Goal: Information Seeking & Learning: Check status

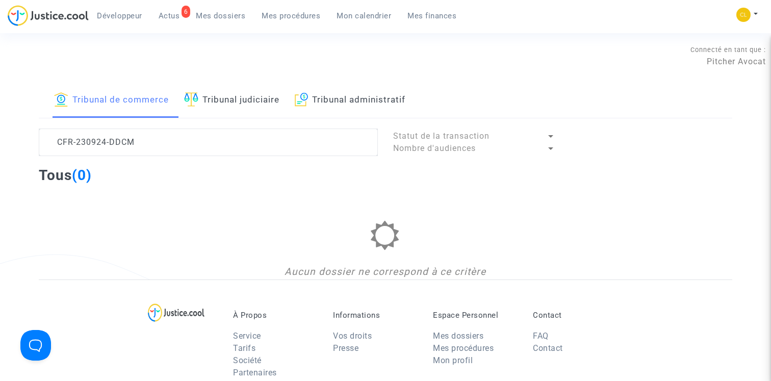
type textarea "CFR-230924-DDCM"
click at [234, 96] on link "Tribunal judiciaire" at bounding box center [231, 100] width 95 height 35
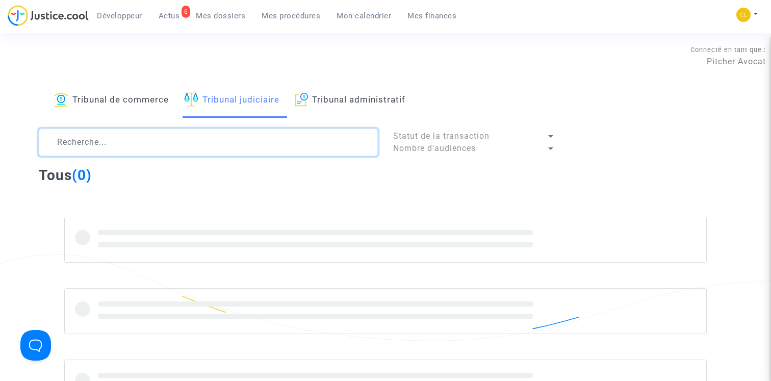
click at [135, 145] on textarea at bounding box center [208, 142] width 339 height 28
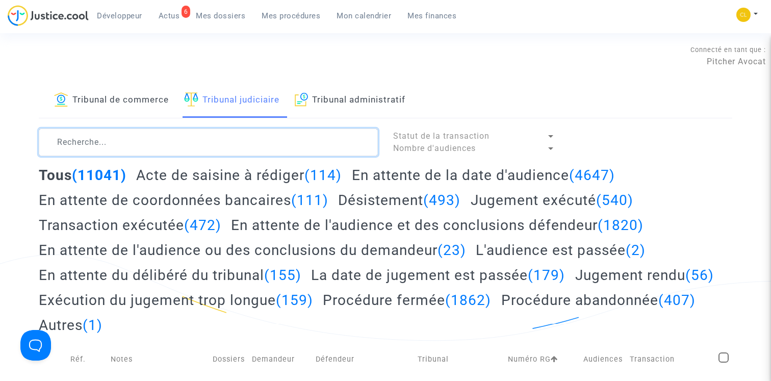
paste textarea "CFR-230924-DDCM"
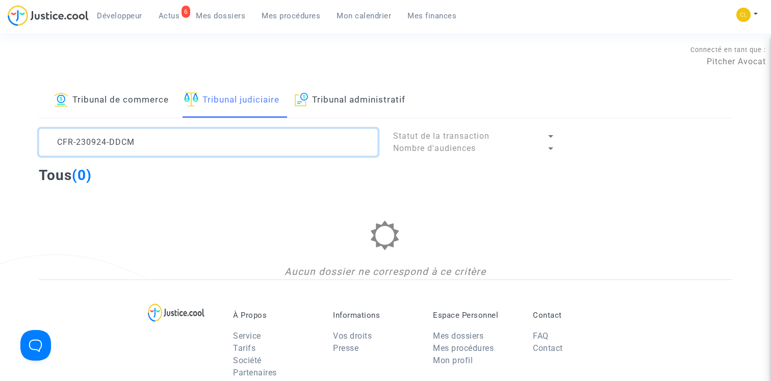
click at [229, 134] on textarea at bounding box center [208, 142] width 339 height 28
paste textarea "1103-3YA"
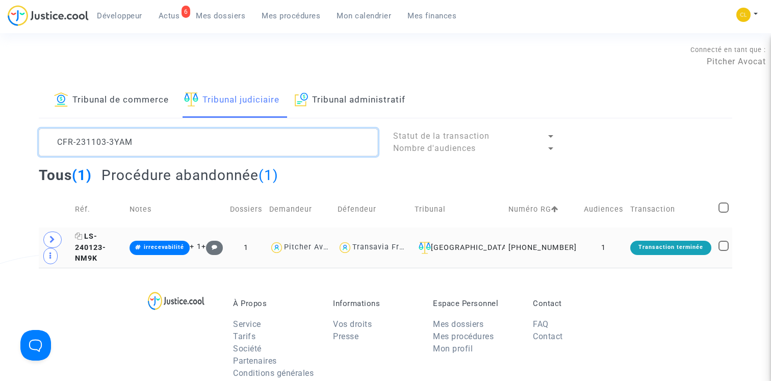
type textarea "CFR-231103-3YAM"
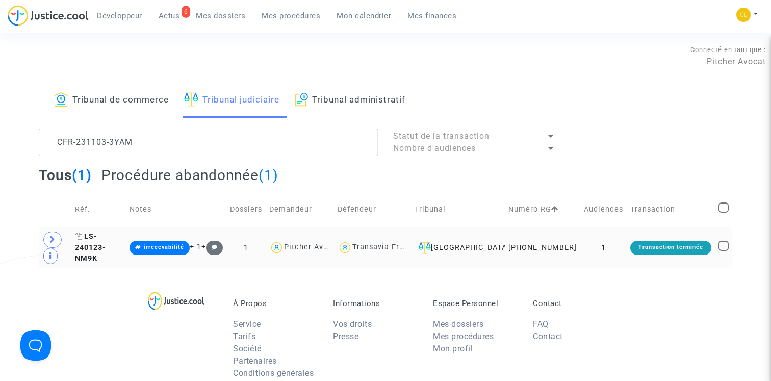
click at [106, 250] on span "LS-240123-NM9K" at bounding box center [90, 247] width 31 height 31
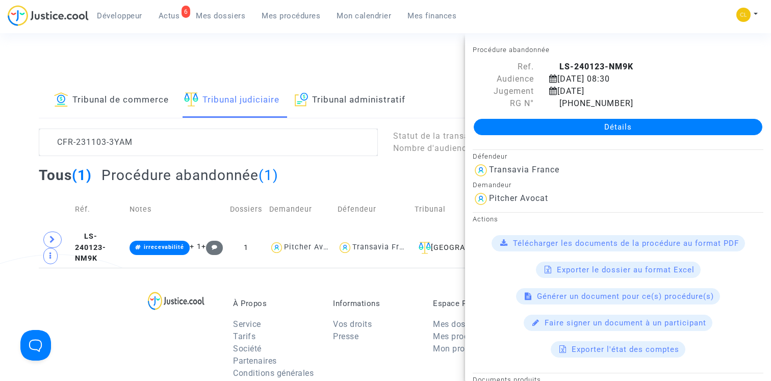
click at [584, 126] on link "Détails" at bounding box center [618, 127] width 289 height 16
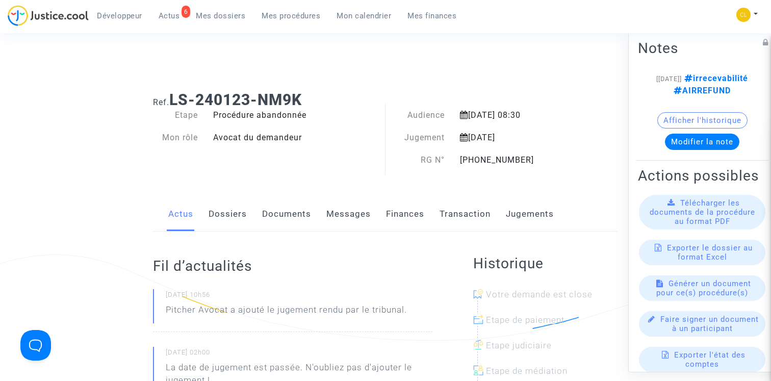
click at [524, 212] on link "Jugements" at bounding box center [530, 214] width 48 height 34
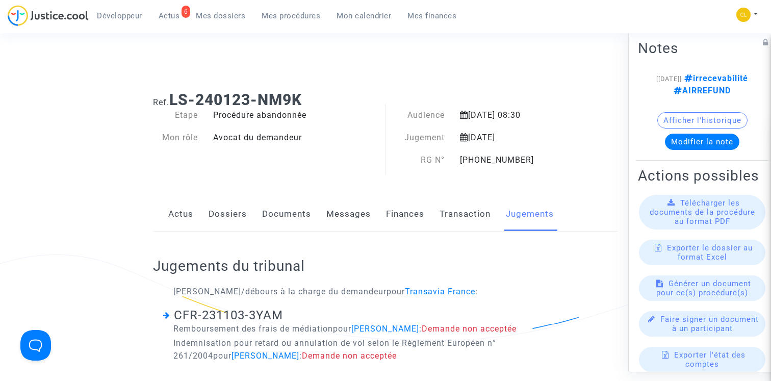
click at [313, 17] on span "Mes procédures" at bounding box center [291, 15] width 59 height 9
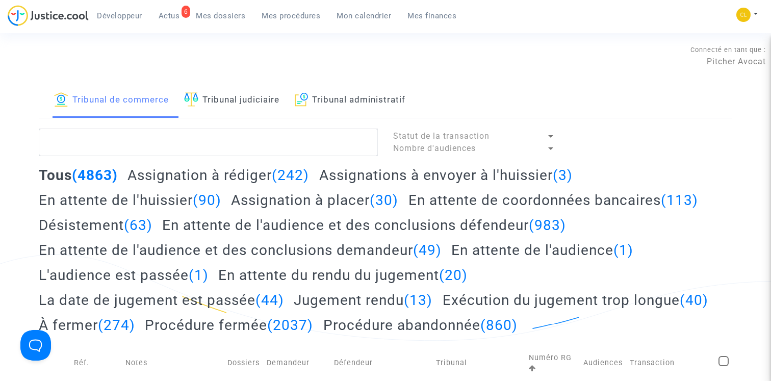
click at [234, 95] on link "Tribunal judiciaire" at bounding box center [231, 100] width 95 height 35
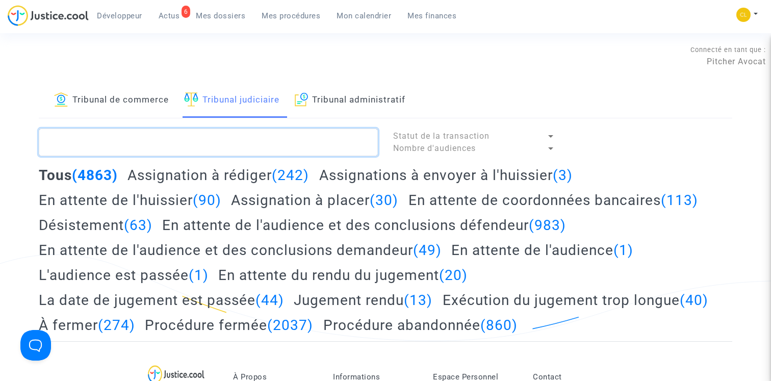
click at [191, 139] on textarea at bounding box center [208, 142] width 339 height 28
paste textarea "CFR-210427-TWV9"
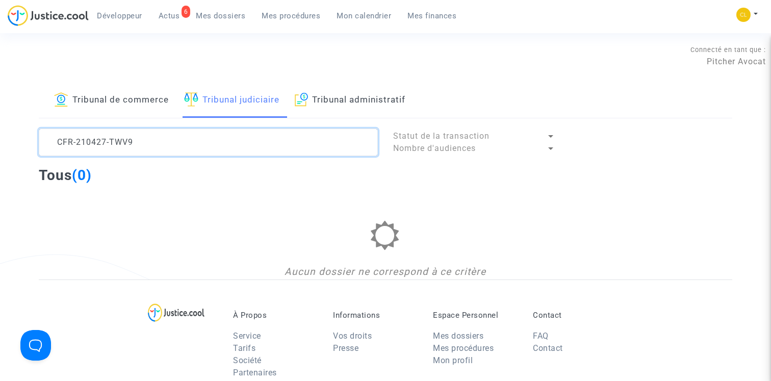
type textarea "CFR-210427-TWV9"
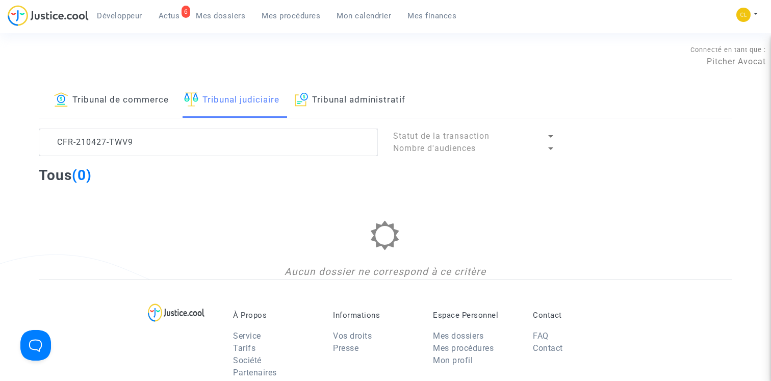
click at [114, 93] on link "Tribunal de commerce" at bounding box center [111, 100] width 115 height 35
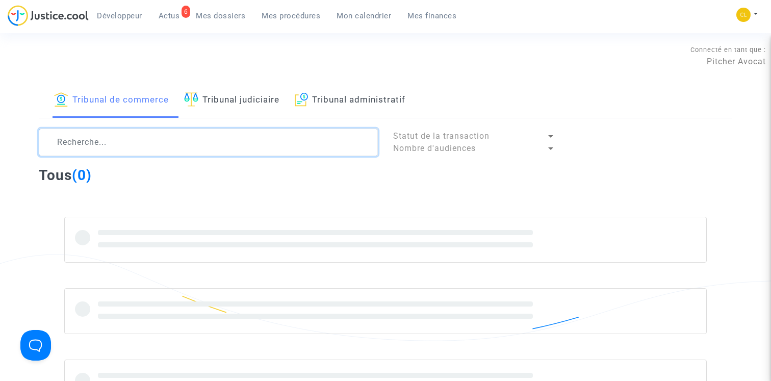
click at [181, 139] on textarea at bounding box center [208, 142] width 339 height 28
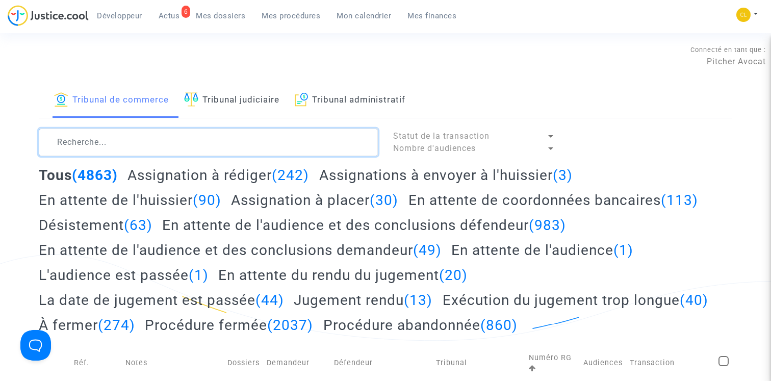
paste textarea "LS-210611-9CGC"
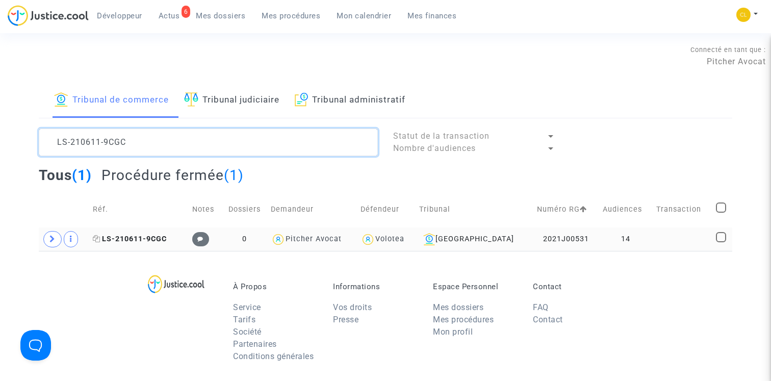
type textarea "LS-210611-9CGC"
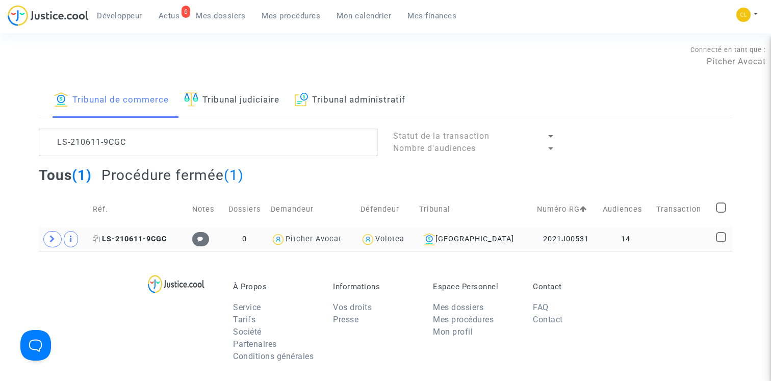
click at [140, 241] on span "LS-210611-9CGC" at bounding box center [130, 238] width 74 height 9
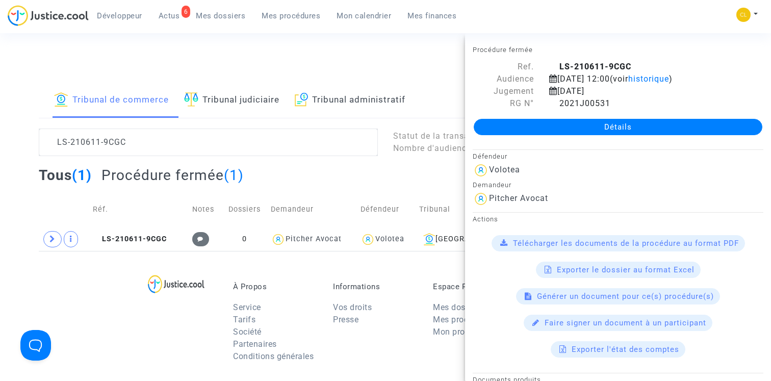
click at [626, 134] on link "Détails" at bounding box center [618, 127] width 289 height 16
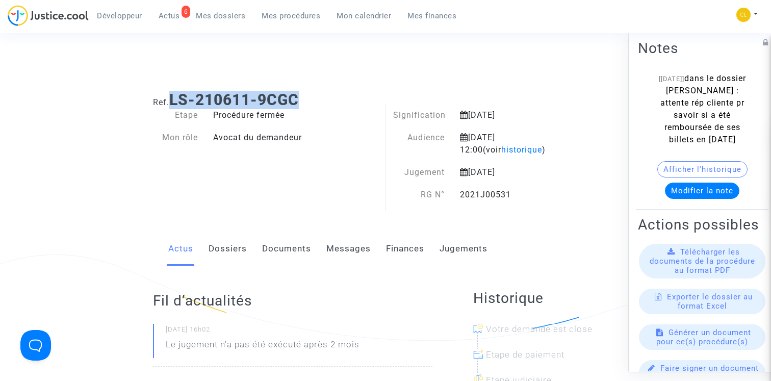
drag, startPoint x: 173, startPoint y: 100, endPoint x: 342, endPoint y: 100, distance: 168.7
click at [342, 100] on h1 "Ref. LS-210611-9CGC" at bounding box center [385, 100] width 464 height 18
copy b "LS-210611-9CGC"
click at [232, 245] on link "Dossiers" at bounding box center [227, 249] width 38 height 34
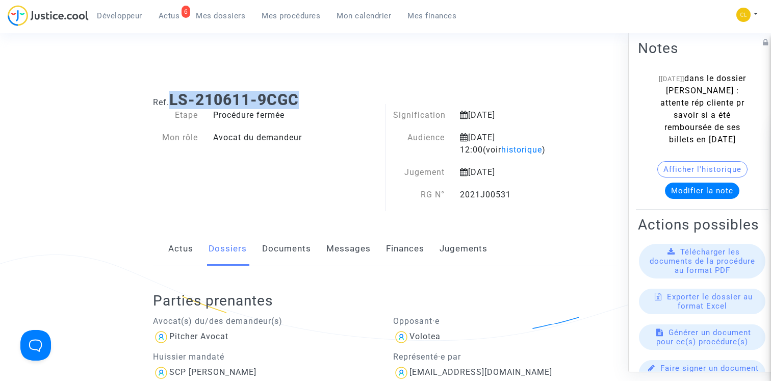
click at [277, 11] on link "Mes procédures" at bounding box center [290, 15] width 75 height 15
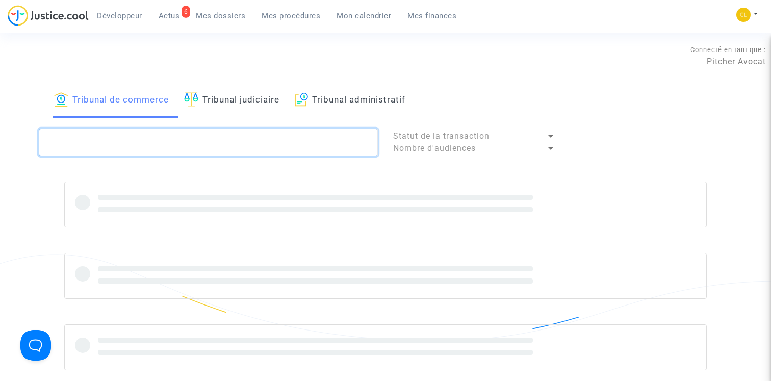
click at [164, 130] on textarea at bounding box center [208, 142] width 339 height 28
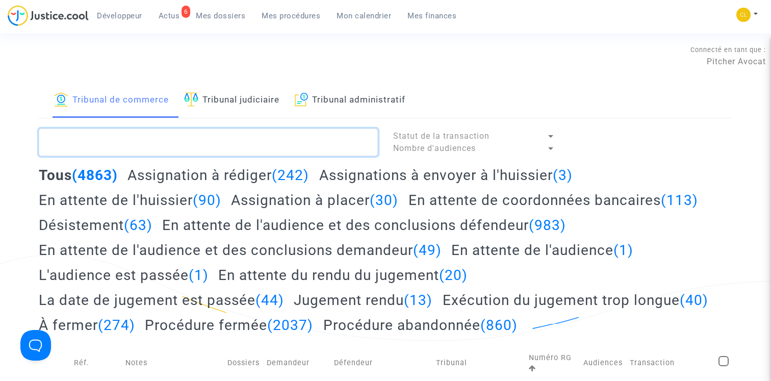
paste textarea "CFR-231103-3YAM"
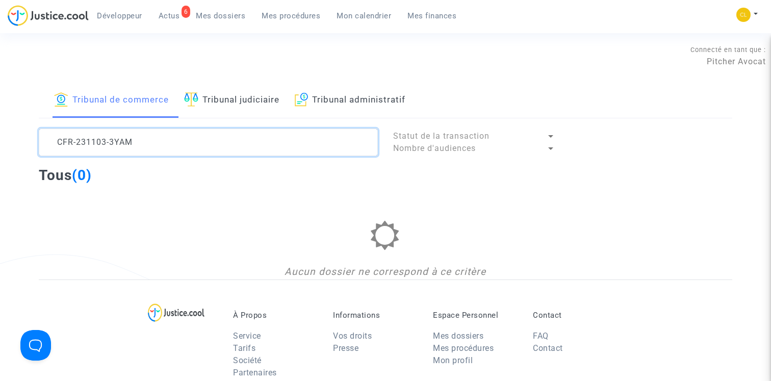
type textarea "CFR-231103-3YAM"
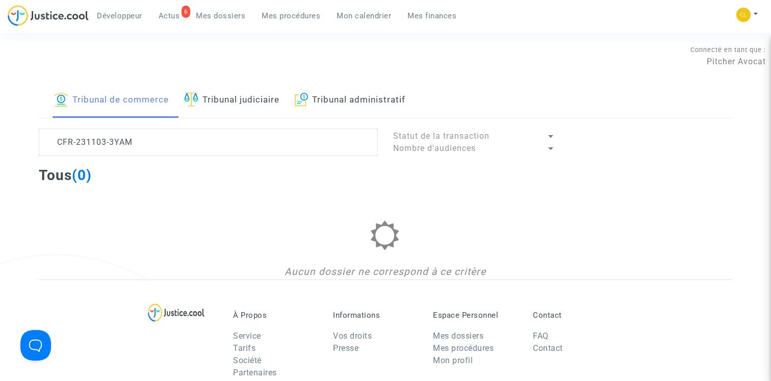
click at [214, 103] on link "Tribunal judiciaire" at bounding box center [231, 100] width 95 height 35
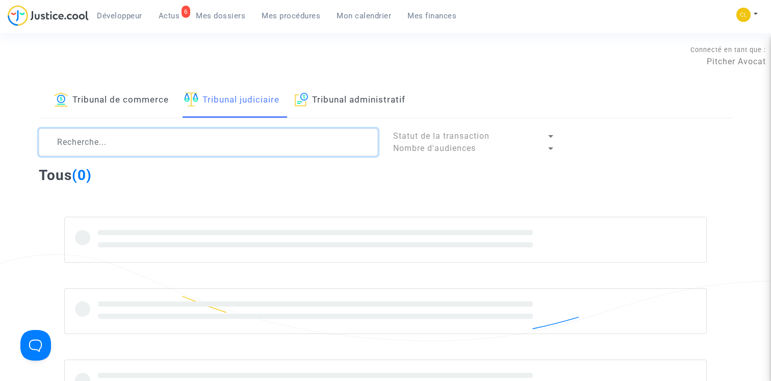
click at [129, 141] on textarea at bounding box center [208, 142] width 339 height 28
paste textarea "CFR-231103-3YAM"
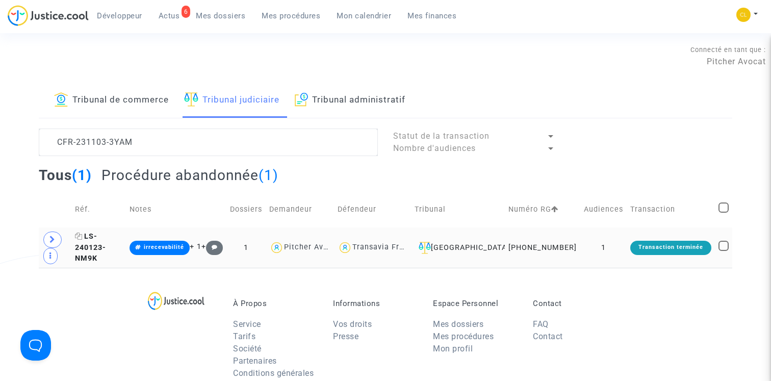
click at [106, 251] on span "LS-240123-NM9K" at bounding box center [90, 247] width 31 height 31
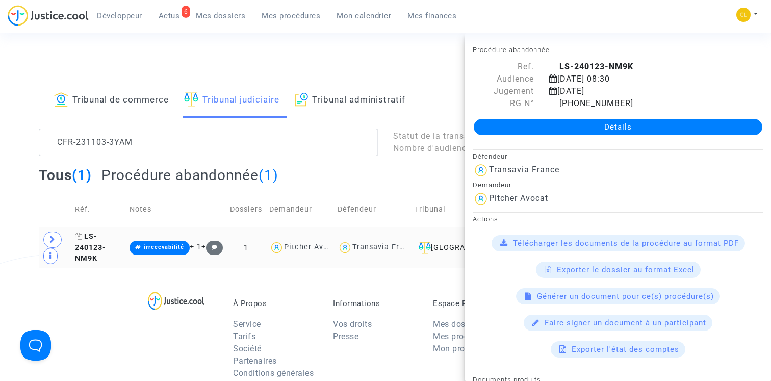
click at [83, 240] on icon at bounding box center [79, 235] width 8 height 7
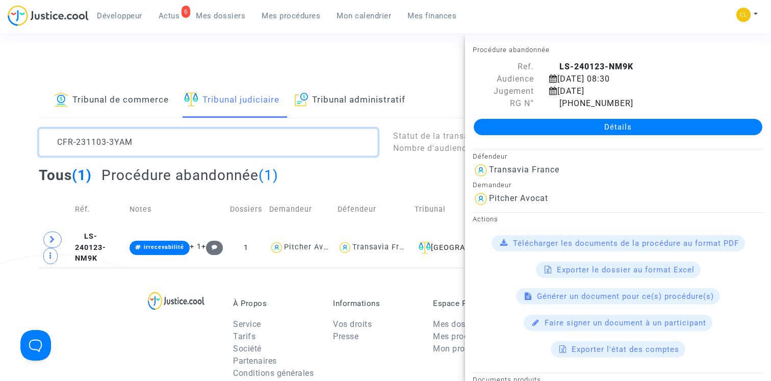
click at [146, 143] on textarea at bounding box center [208, 142] width 339 height 28
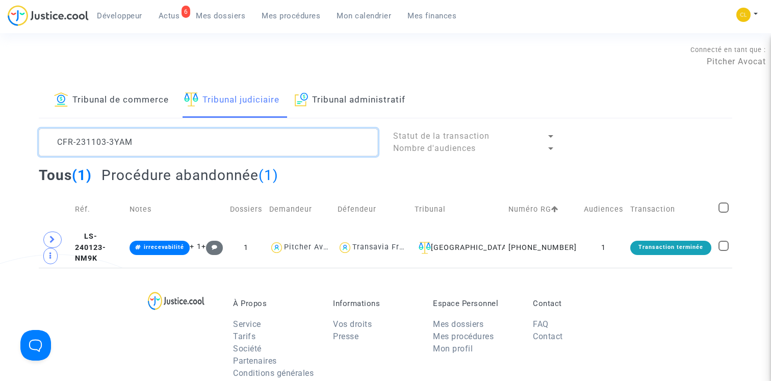
click at [146, 143] on textarea at bounding box center [208, 142] width 339 height 28
paste textarea "10911-PTWA"
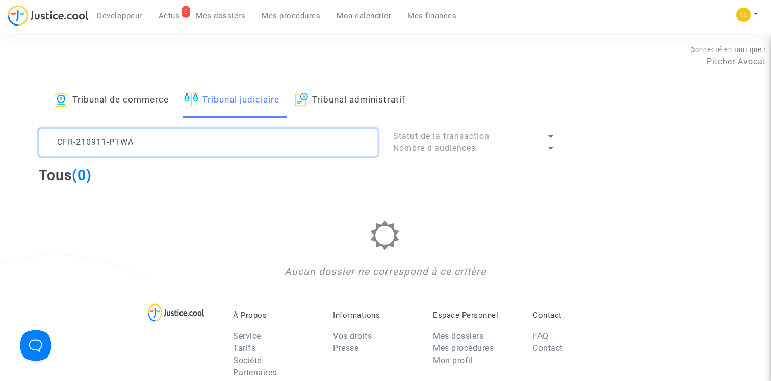
type textarea "CFR-210911-PTWA"
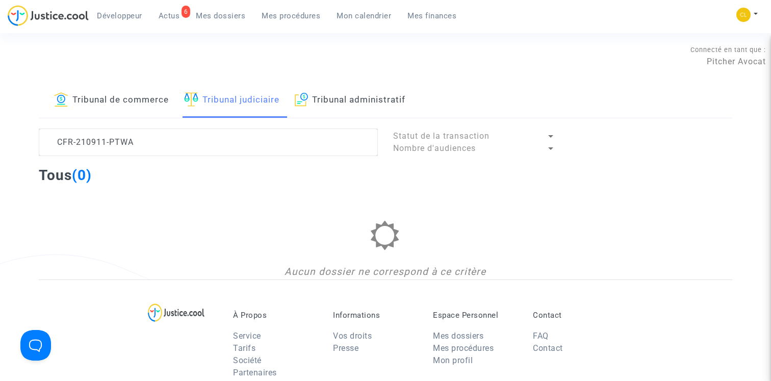
click at [111, 96] on link "Tribunal de commerce" at bounding box center [111, 100] width 115 height 35
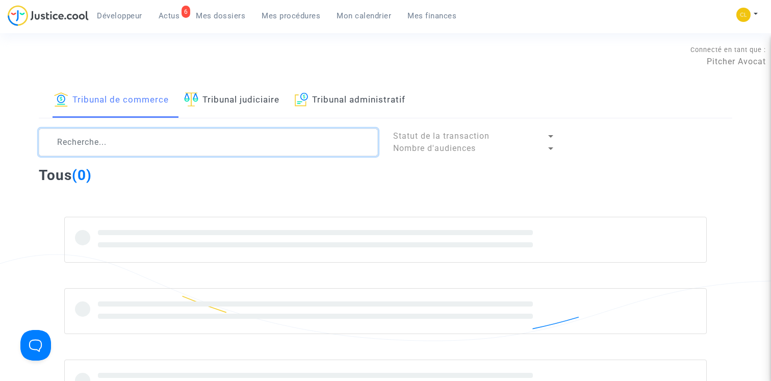
click at [153, 141] on textarea at bounding box center [208, 142] width 339 height 28
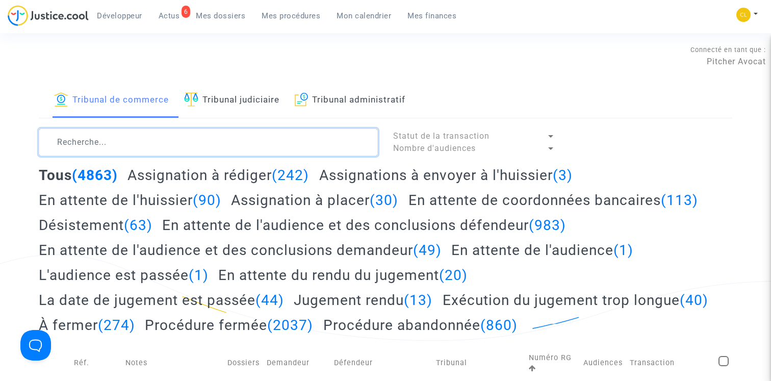
paste textarea "CFR-210911-PTWA"
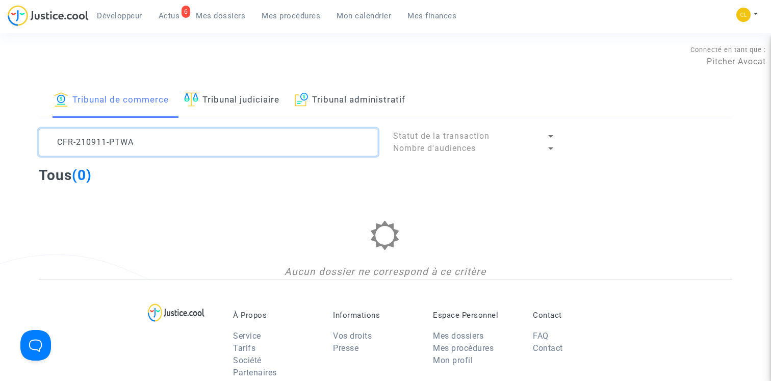
click at [175, 144] on textarea at bounding box center [208, 142] width 339 height 28
paste textarea "LS-220209-ADX8"
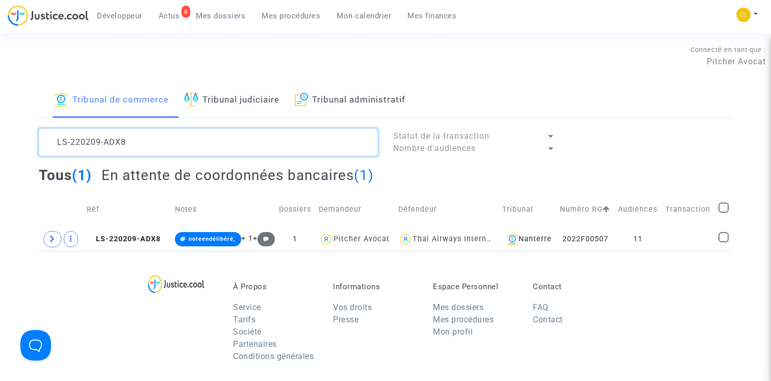
type textarea "LS-220209-ADX8"
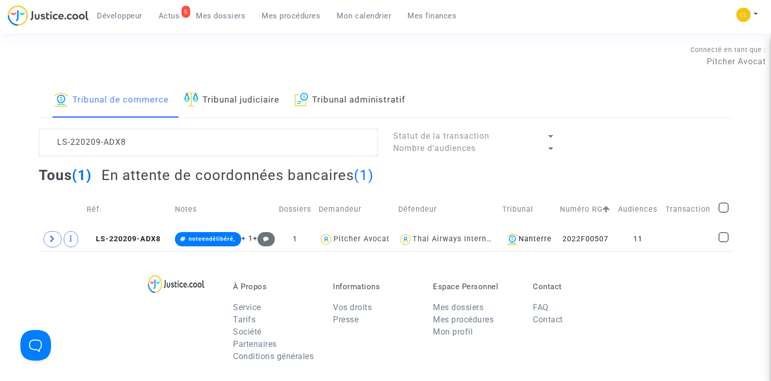
click at [218, 175] on h2 "En attente de coordonnées bancaires (1)" at bounding box center [237, 175] width 272 height 18
click at [136, 236] on span "LS-220209-ADX8" at bounding box center [124, 238] width 74 height 9
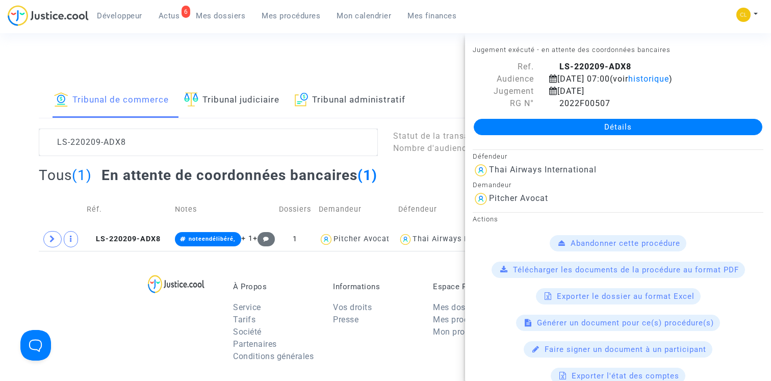
click at [609, 124] on link "Détails" at bounding box center [618, 127] width 289 height 16
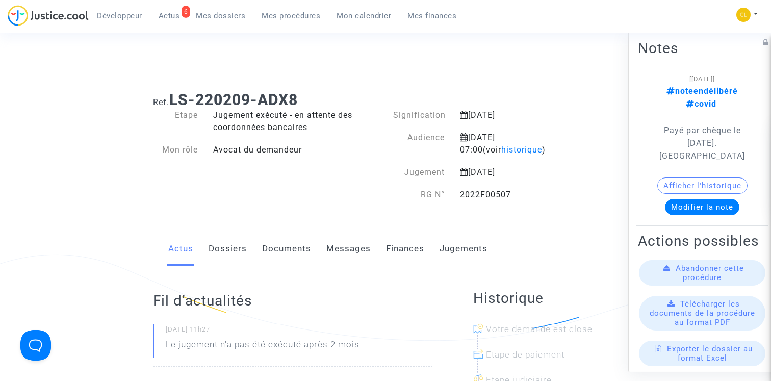
click at [464, 254] on link "Jugements" at bounding box center [463, 249] width 48 height 34
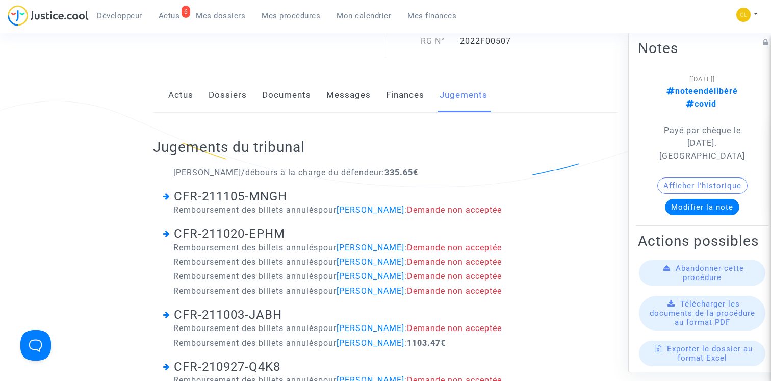
scroll to position [110, 0]
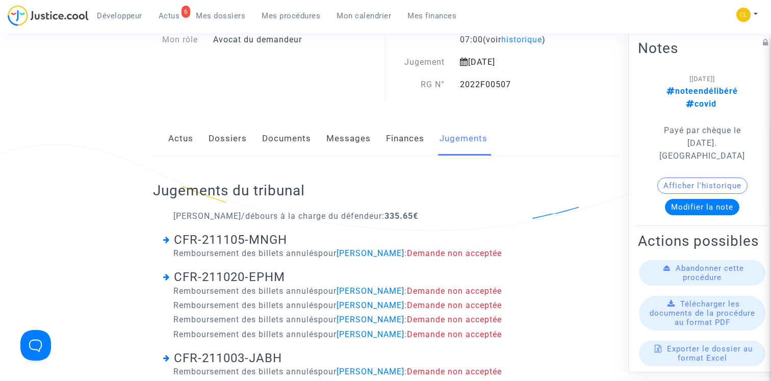
click at [297, 136] on link "Documents" at bounding box center [286, 139] width 49 height 34
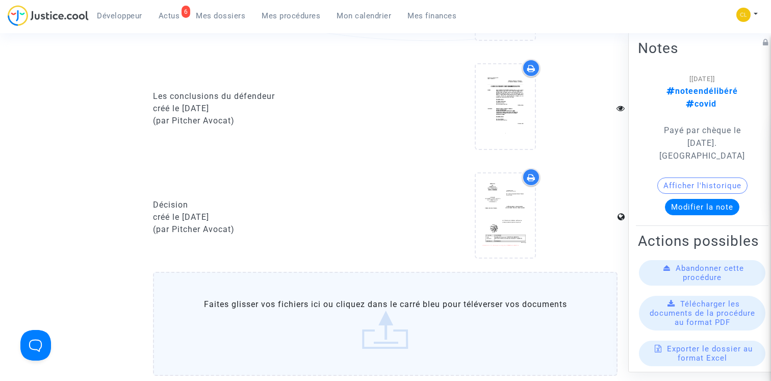
scroll to position [834, 0]
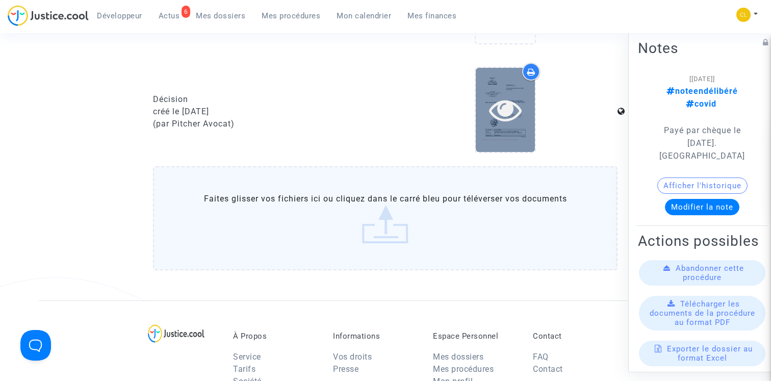
click at [511, 117] on icon at bounding box center [505, 109] width 33 height 33
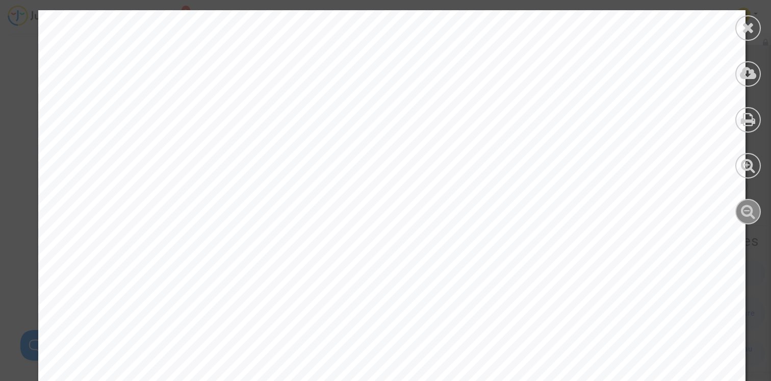
click at [750, 215] on icon at bounding box center [748, 210] width 15 height 15
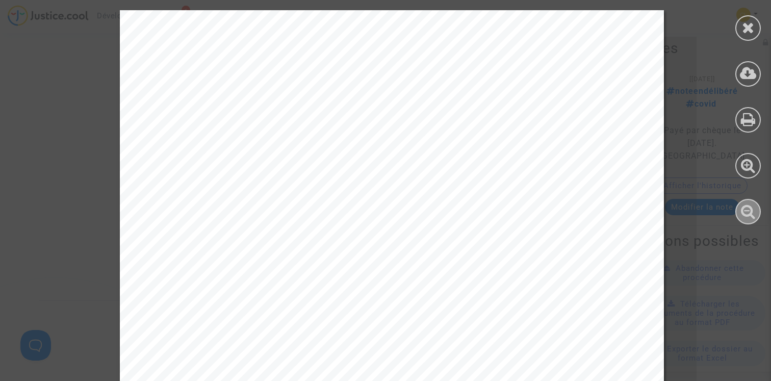
click at [750, 215] on icon at bounding box center [748, 210] width 15 height 15
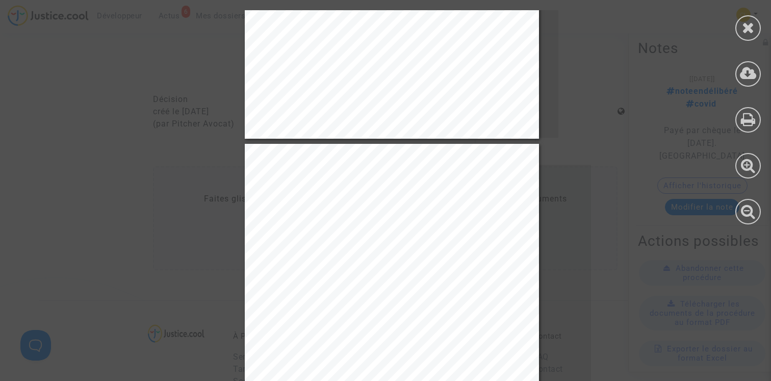
scroll to position [4905, 0]
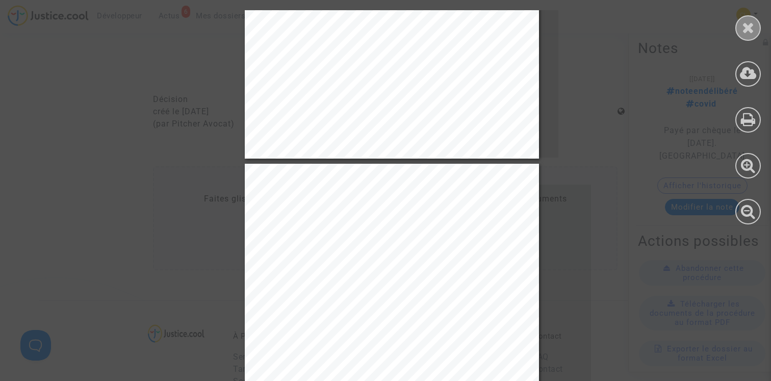
click at [753, 38] on div at bounding box center [747, 27] width 25 height 25
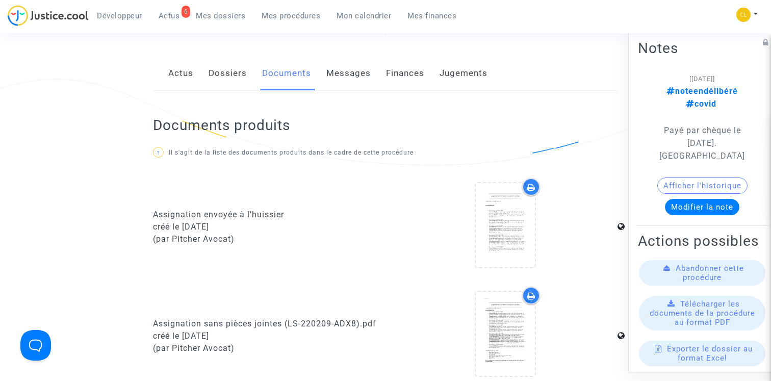
scroll to position [0, 0]
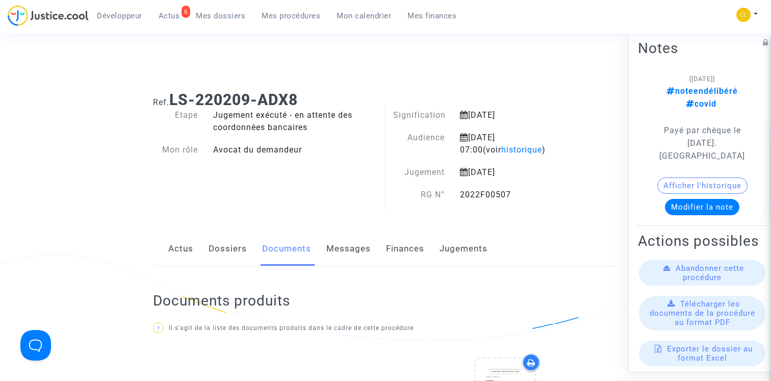
click at [217, 256] on link "Dossiers" at bounding box center [227, 249] width 38 height 34
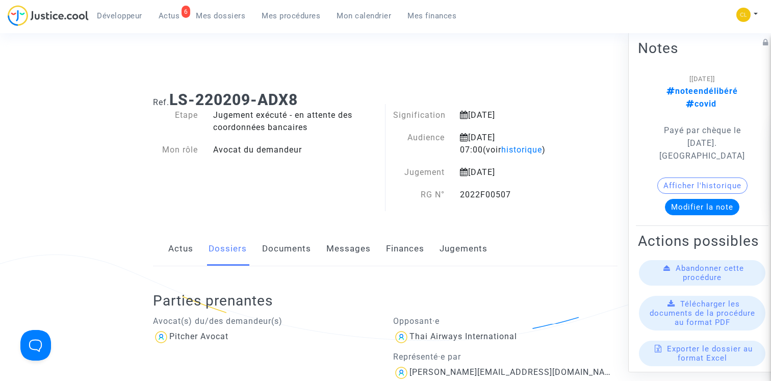
click at [465, 255] on link "Jugements" at bounding box center [463, 249] width 48 height 34
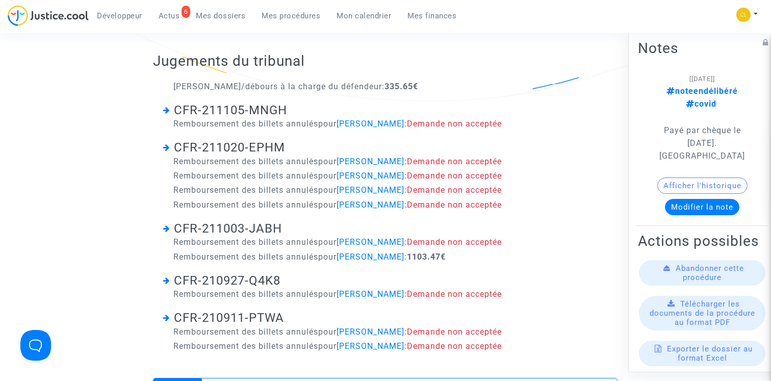
scroll to position [224, 0]
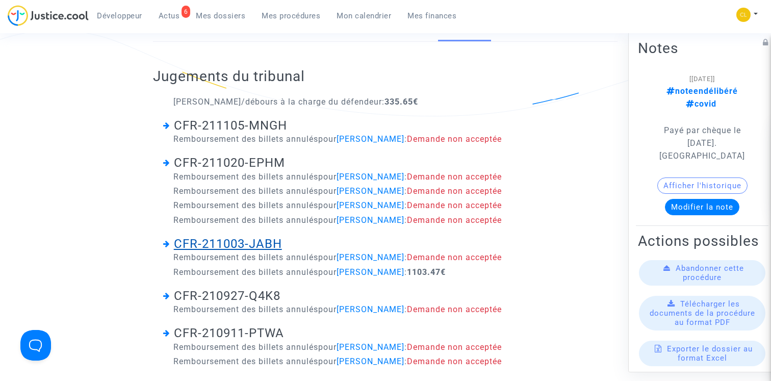
click at [264, 242] on link "CFR-211003-JABH" at bounding box center [228, 244] width 108 height 14
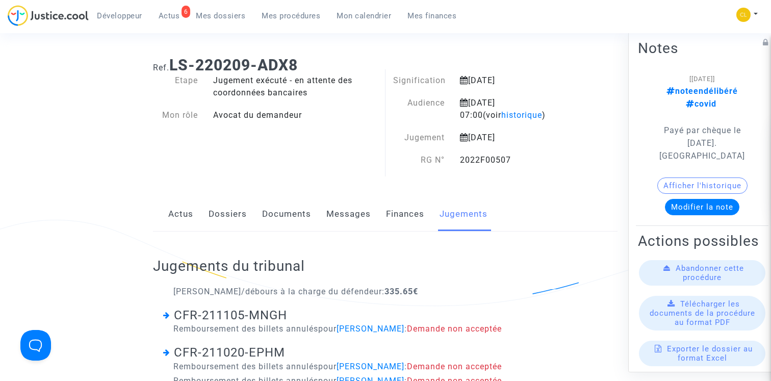
scroll to position [34, 0]
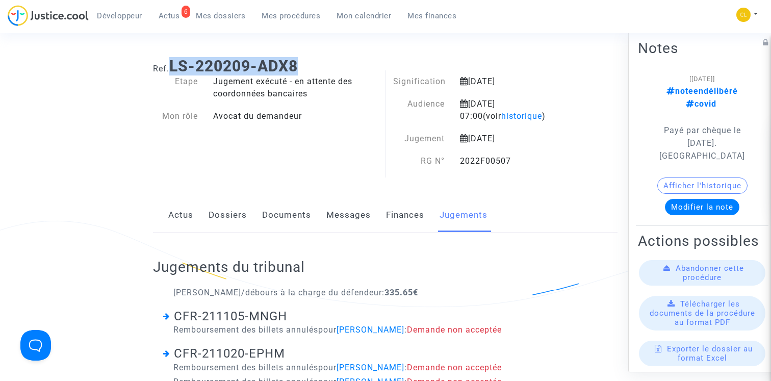
drag, startPoint x: 173, startPoint y: 67, endPoint x: 363, endPoint y: 67, distance: 190.1
click at [363, 67] on h1 "Ref. LS-220209-ADX8" at bounding box center [385, 66] width 464 height 18
copy b "LS-220209-ADX8"
click at [227, 210] on link "Dossiers" at bounding box center [227, 215] width 38 height 34
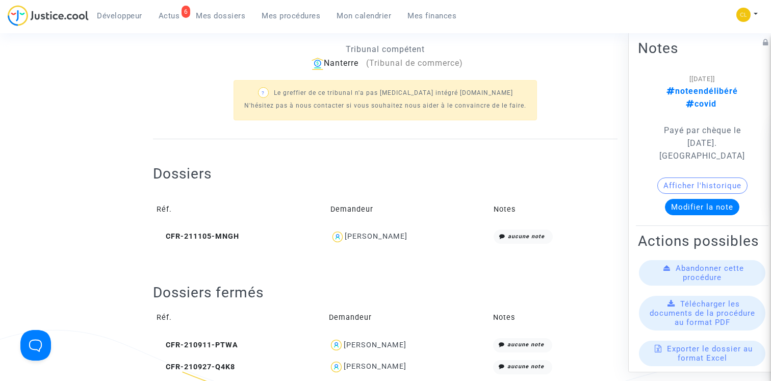
scroll to position [413, 0]
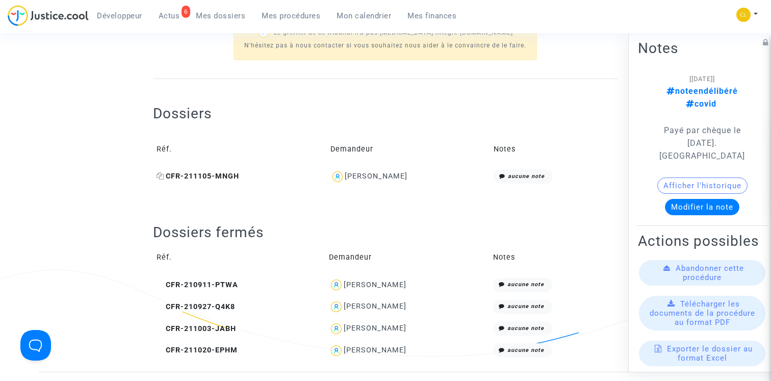
click at [229, 175] on span "CFR-211105-MNGH" at bounding box center [197, 176] width 83 height 9
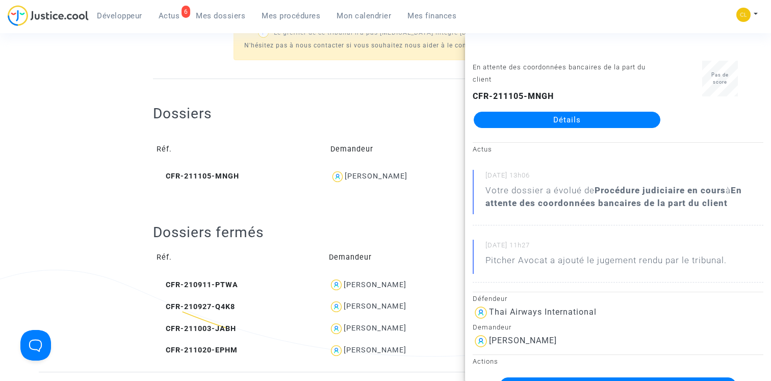
click at [613, 117] on link "Détails" at bounding box center [567, 120] width 187 height 16
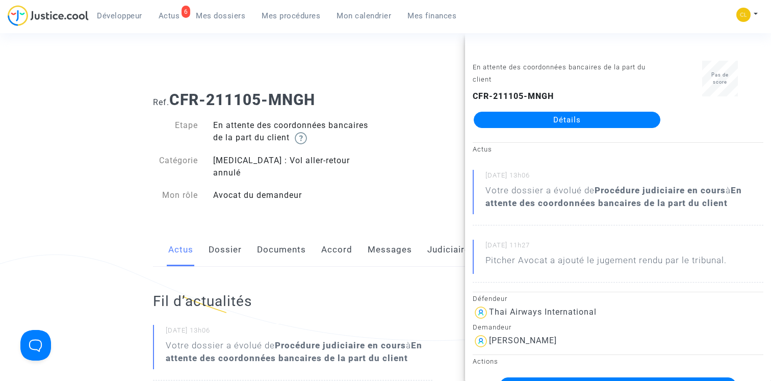
click at [219, 233] on link "Dossier" at bounding box center [224, 250] width 33 height 34
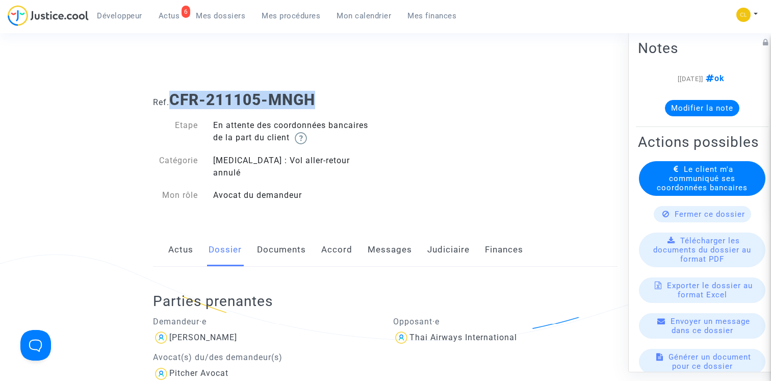
drag, startPoint x: 173, startPoint y: 96, endPoint x: 376, endPoint y: 98, distance: 202.4
click at [376, 98] on h1 "Ref. CFR-211105-MNGH" at bounding box center [385, 100] width 464 height 18
copy b "CFR-211105-MNGH"
click at [382, 239] on link "Messages" at bounding box center [390, 250] width 44 height 34
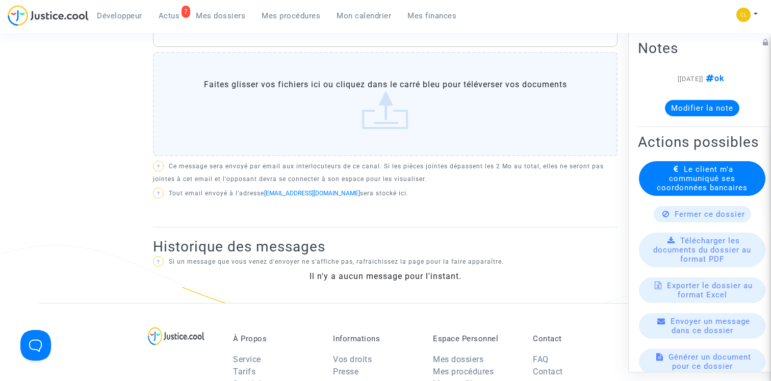
scroll to position [559, 0]
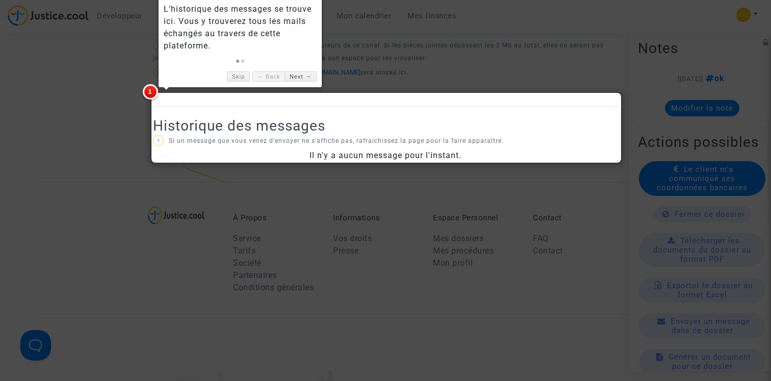
click at [366, 63] on div at bounding box center [385, 190] width 771 height 381
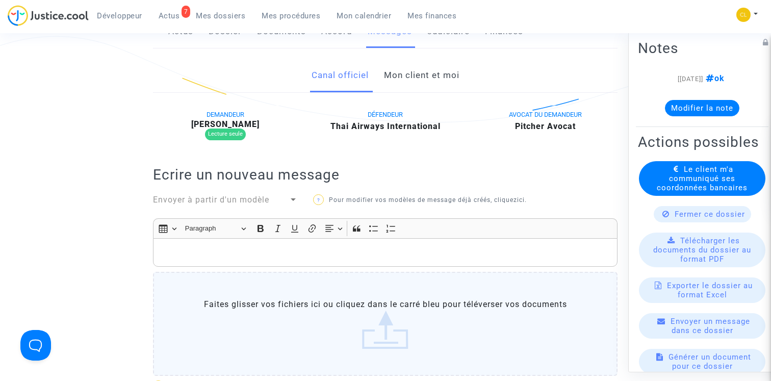
scroll to position [66, 0]
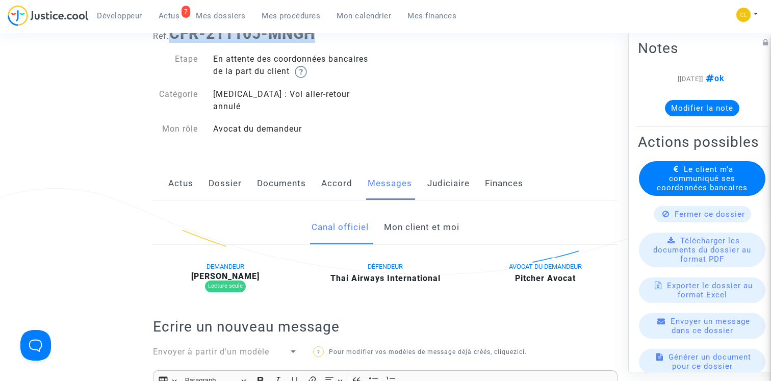
click at [411, 223] on link "Mon client et moi" at bounding box center [421, 228] width 75 height 34
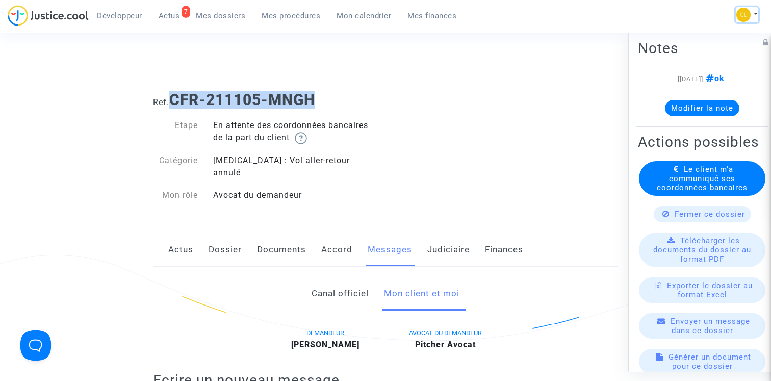
click at [747, 11] on img at bounding box center [743, 15] width 14 height 14
click at [695, 66] on link "Paramètres" at bounding box center [706, 69] width 103 height 16
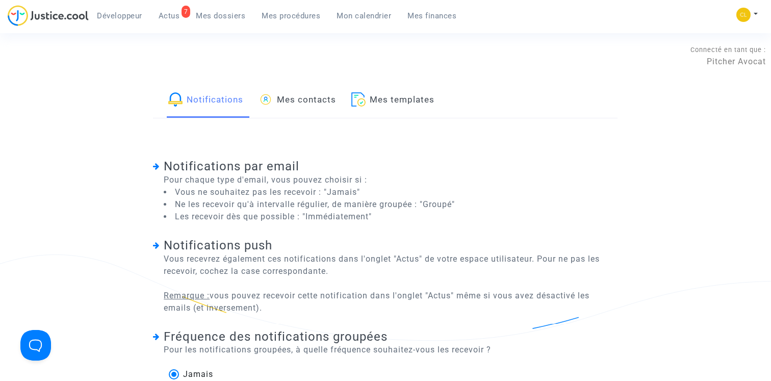
click at [322, 101] on link "Mes contacts" at bounding box center [296, 100] width 77 height 35
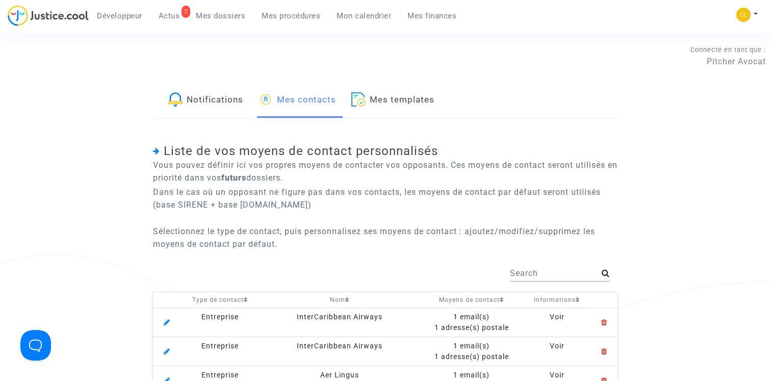
click at [527, 269] on input "Search" at bounding box center [556, 273] width 92 height 9
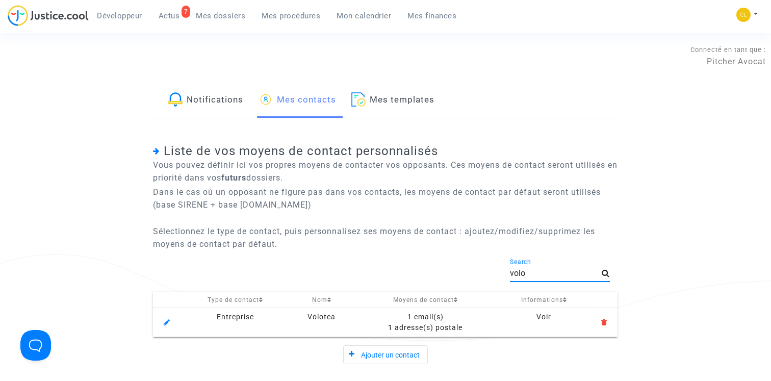
type input "volo"
click at [169, 325] on icon at bounding box center [167, 320] width 6 height 9
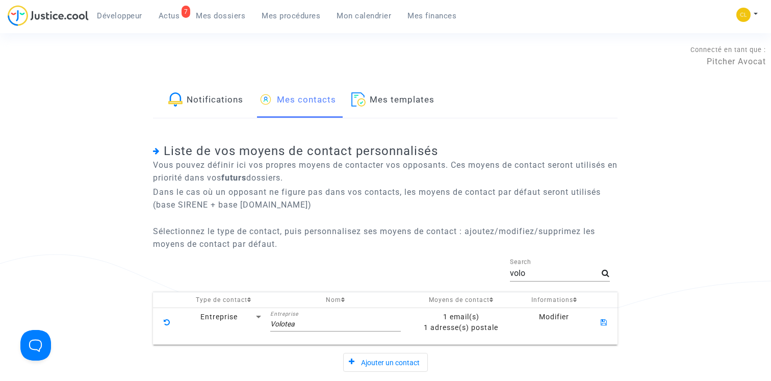
click at [466, 321] on div "1 email(s)" at bounding box center [461, 316] width 107 height 11
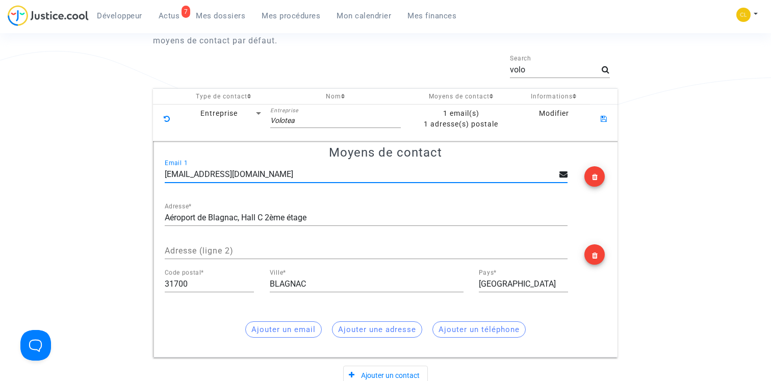
scroll to position [158, 0]
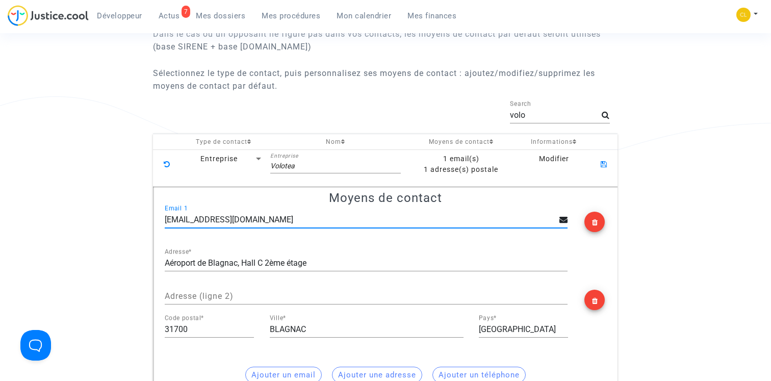
click at [62, 124] on app-settings "Notifications Mes contacts Mes templates Liste de vos moyens de contact personn…" at bounding box center [386, 194] width 694 height 539
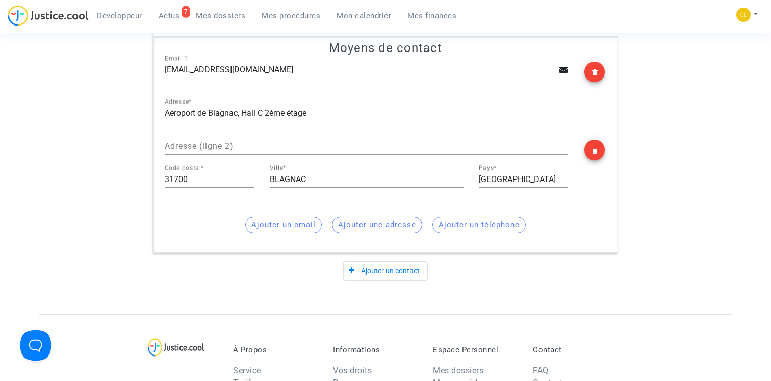
scroll to position [0, 0]
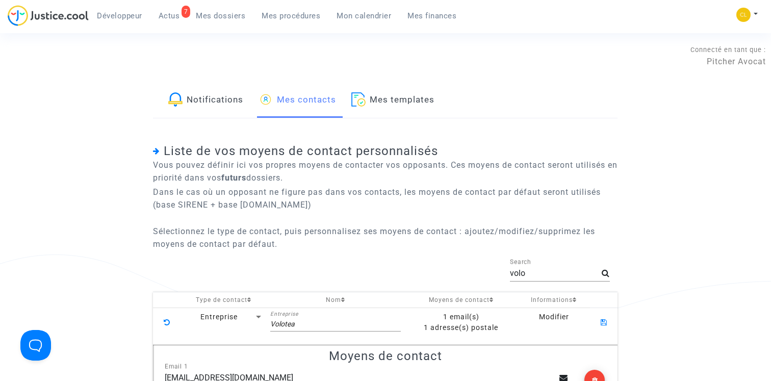
click at [232, 18] on span "Mes dossiers" at bounding box center [220, 15] width 49 height 9
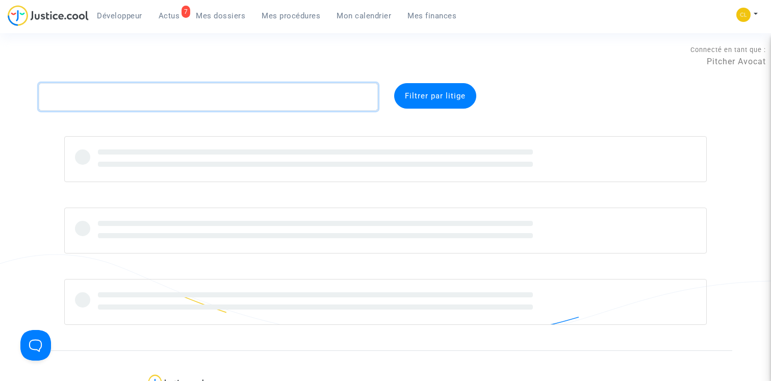
click at [202, 98] on textarea at bounding box center [208, 97] width 339 height 28
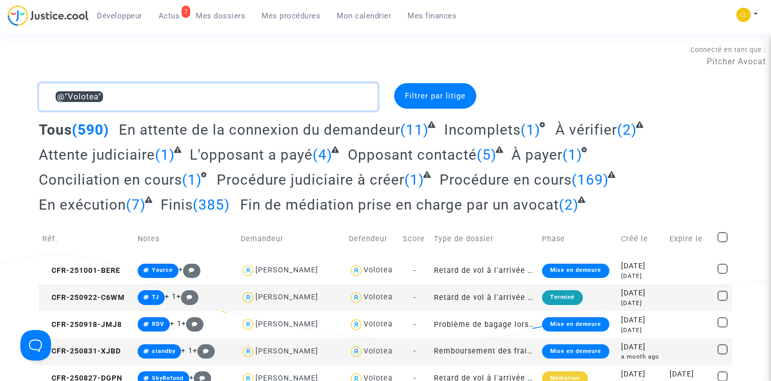
type textarea "@"Volotea""
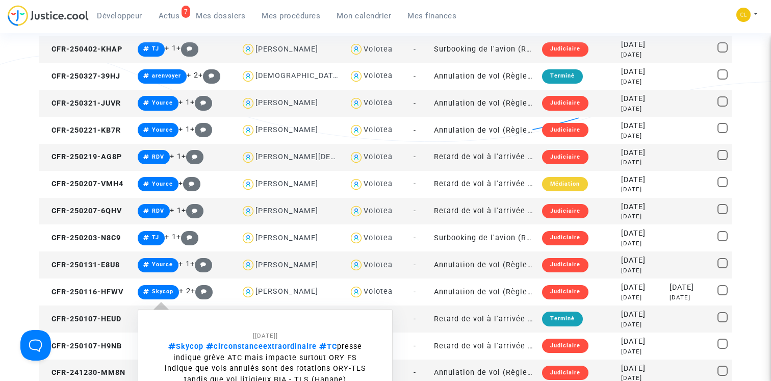
scroll to position [1051, 0]
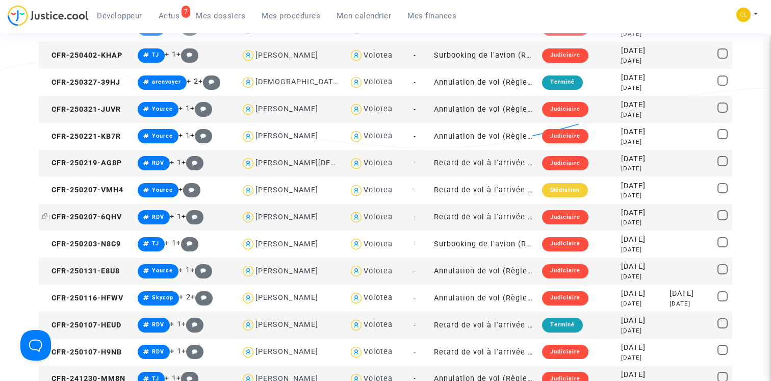
click at [103, 215] on span "CFR-250207-6QHV" at bounding box center [82, 217] width 80 height 9
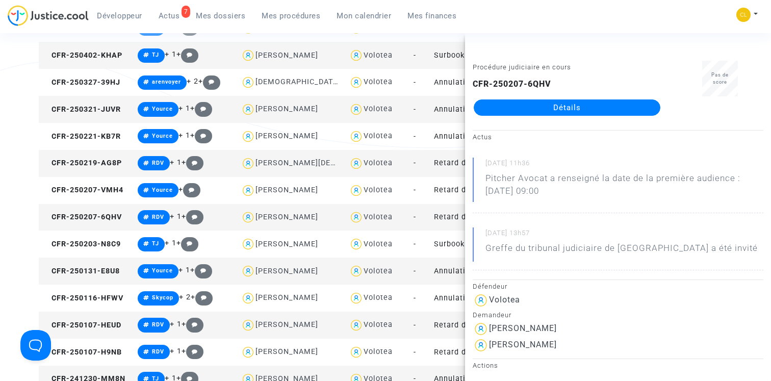
click at [551, 109] on link "Détails" at bounding box center [567, 107] width 187 height 16
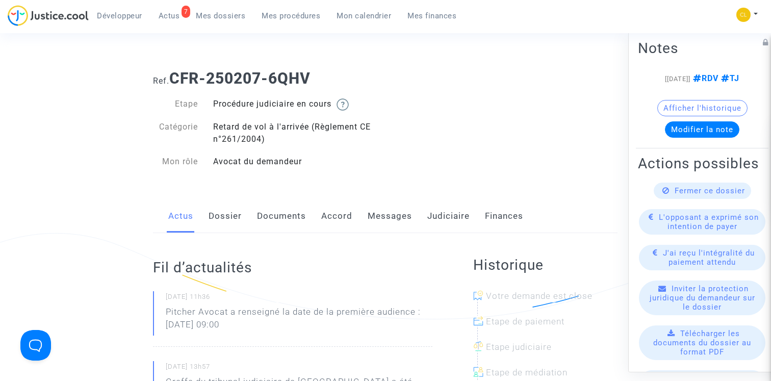
click at [225, 223] on link "Dossier" at bounding box center [224, 216] width 33 height 34
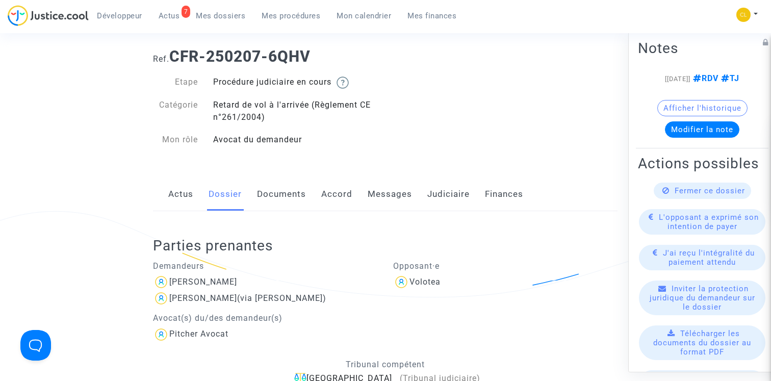
scroll to position [70, 0]
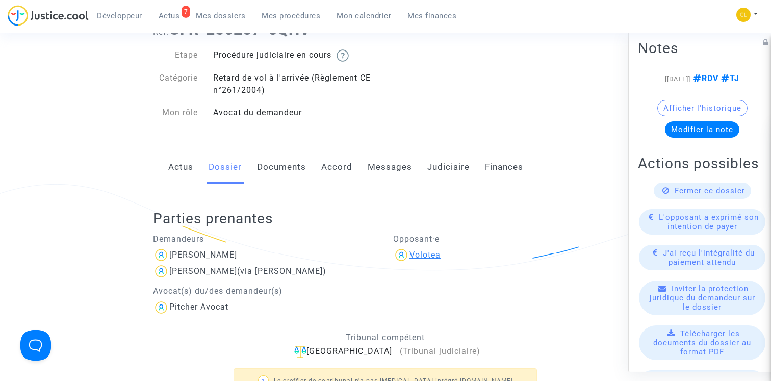
click at [436, 255] on div "Volotea" at bounding box center [424, 255] width 31 height 10
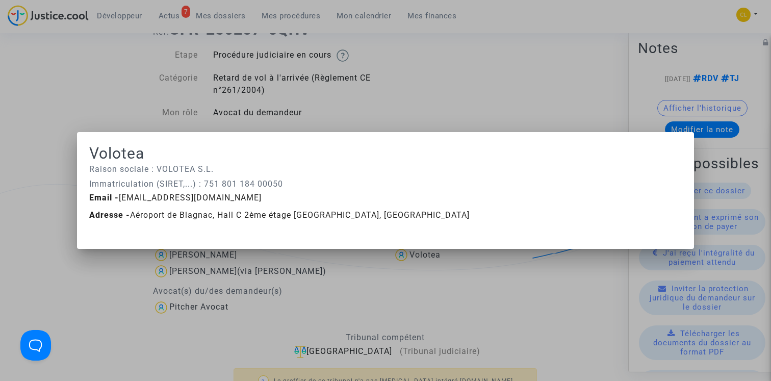
click at [380, 277] on div at bounding box center [385, 190] width 771 height 381
